Goal: Task Accomplishment & Management: Manage account settings

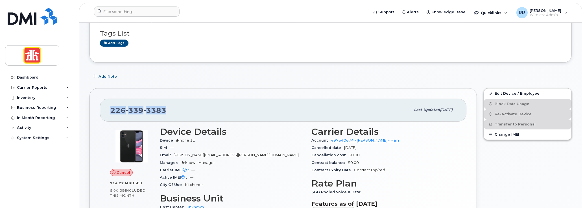
scroll to position [56, 0]
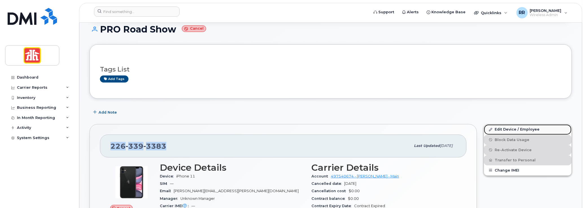
click at [499, 128] on link "Edit Device / Employee" at bounding box center [528, 129] width 88 height 10
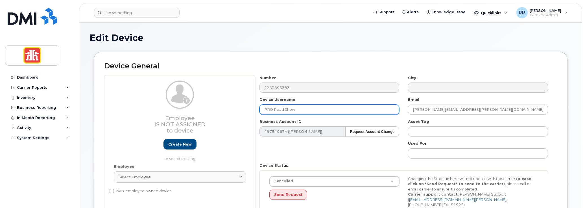
click at [283, 109] on input "PRO Road Show" at bounding box center [330, 109] width 140 height 10
click at [317, 109] on input "PRO RoadShow" at bounding box center [330, 109] width 140 height 10
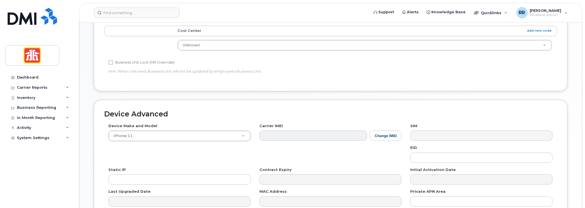
scroll to position [287, 0]
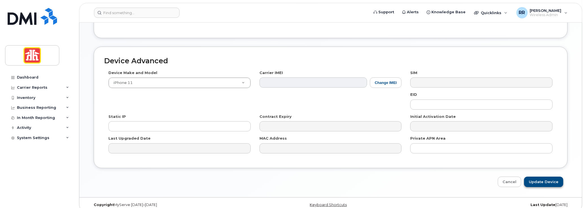
type input "PRO RoadShow Phone"
click at [539, 176] on input "Update Device" at bounding box center [543, 181] width 39 height 10
type input "Saving..."
